Goal: Answer question/provide support: Share knowledge or assist other users

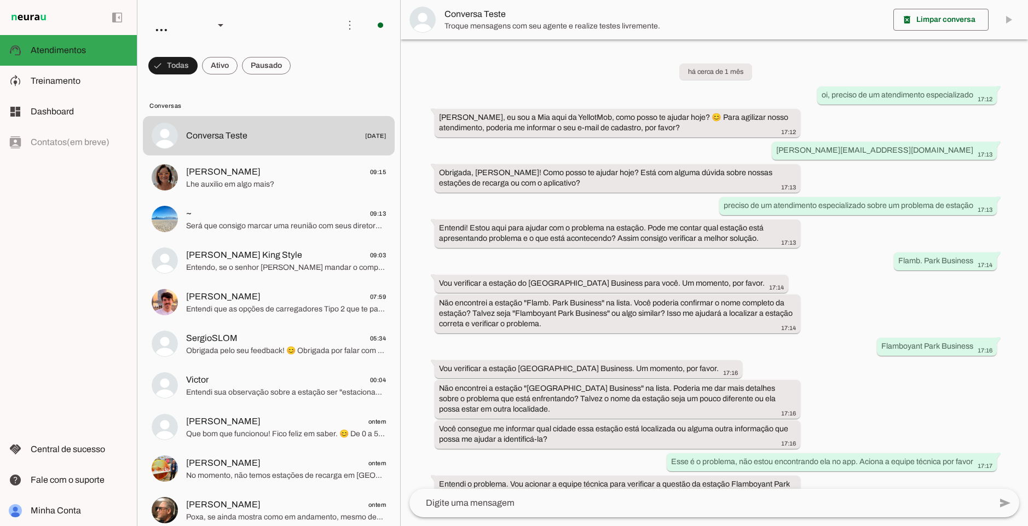
scroll to position [653, 0]
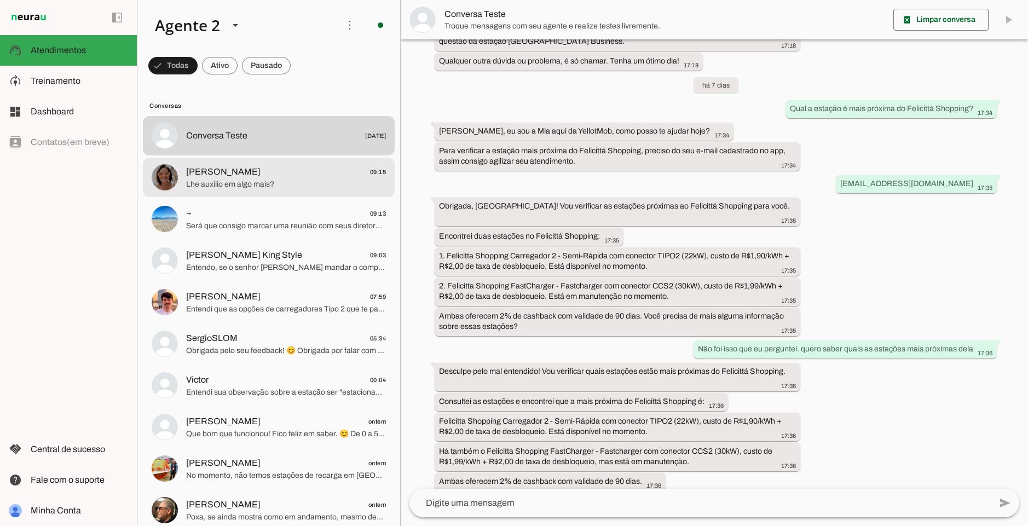
click at [194, 180] on span "Lhe auxilio em algo mais?" at bounding box center [286, 184] width 200 height 11
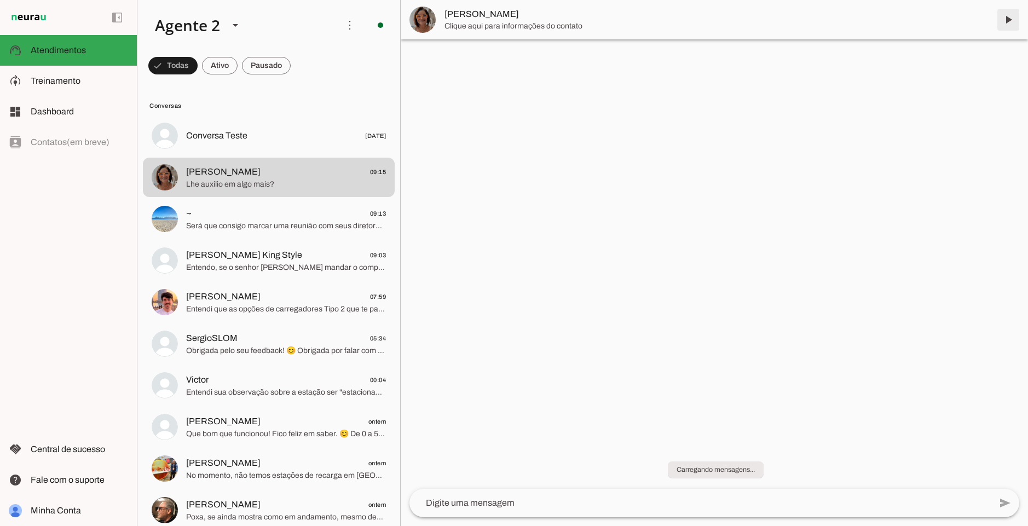
click at [1007, 19] on span at bounding box center [1009, 20] width 26 height 26
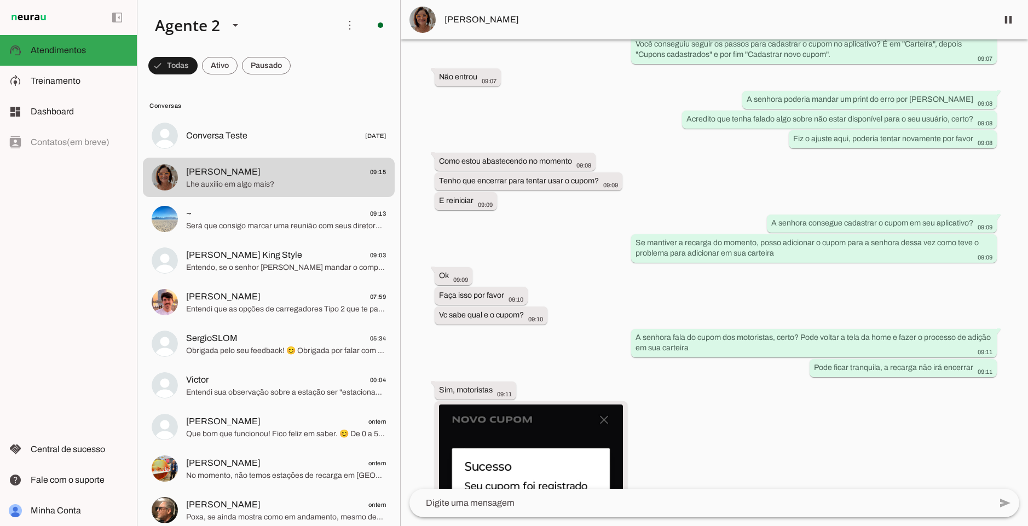
scroll to position [2326, 0]
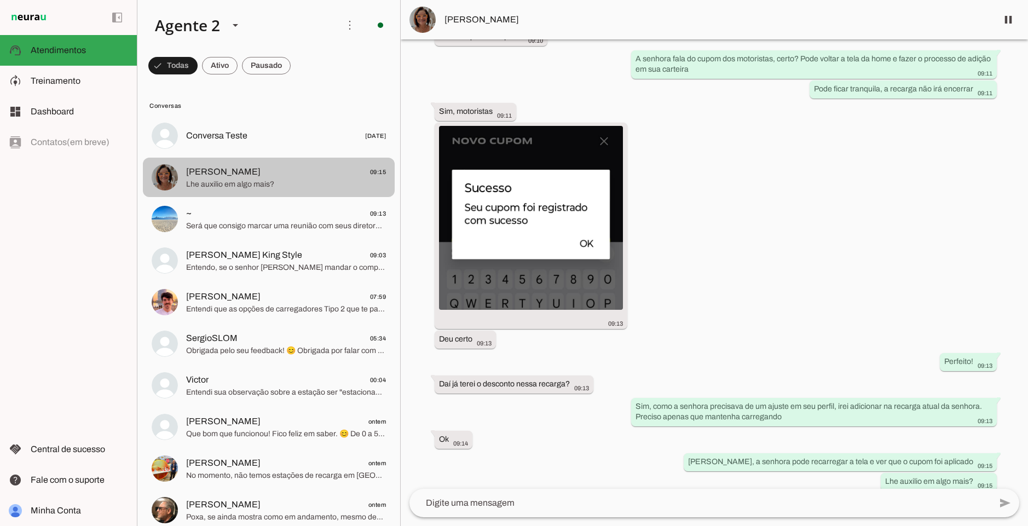
click at [219, 144] on md-item "Conversa Teste [DATE]" at bounding box center [269, 135] width 252 height 39
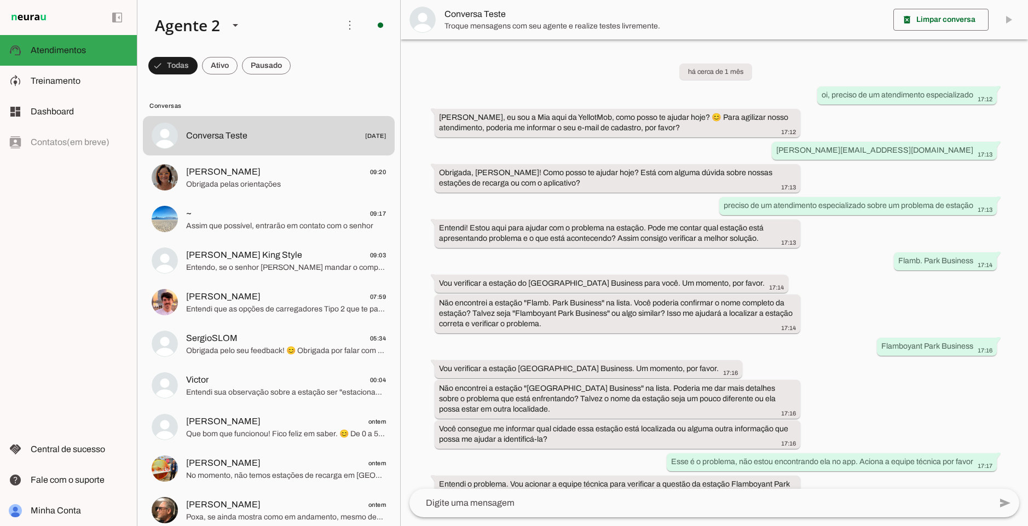
click at [300, 181] on span "Obrigada pelas orientações" at bounding box center [286, 184] width 200 height 11
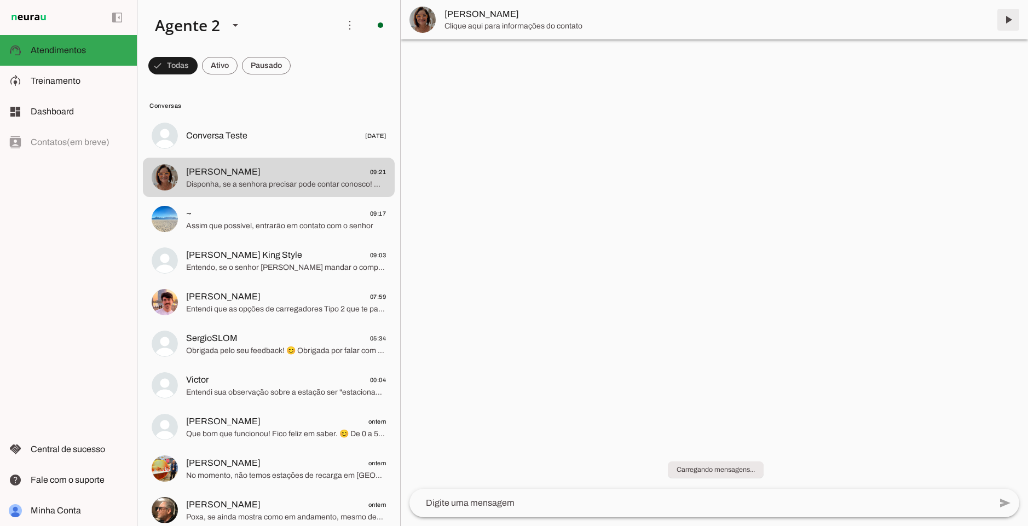
click at [1001, 22] on span at bounding box center [1009, 20] width 26 height 26
